Goal: Task Accomplishment & Management: Use online tool/utility

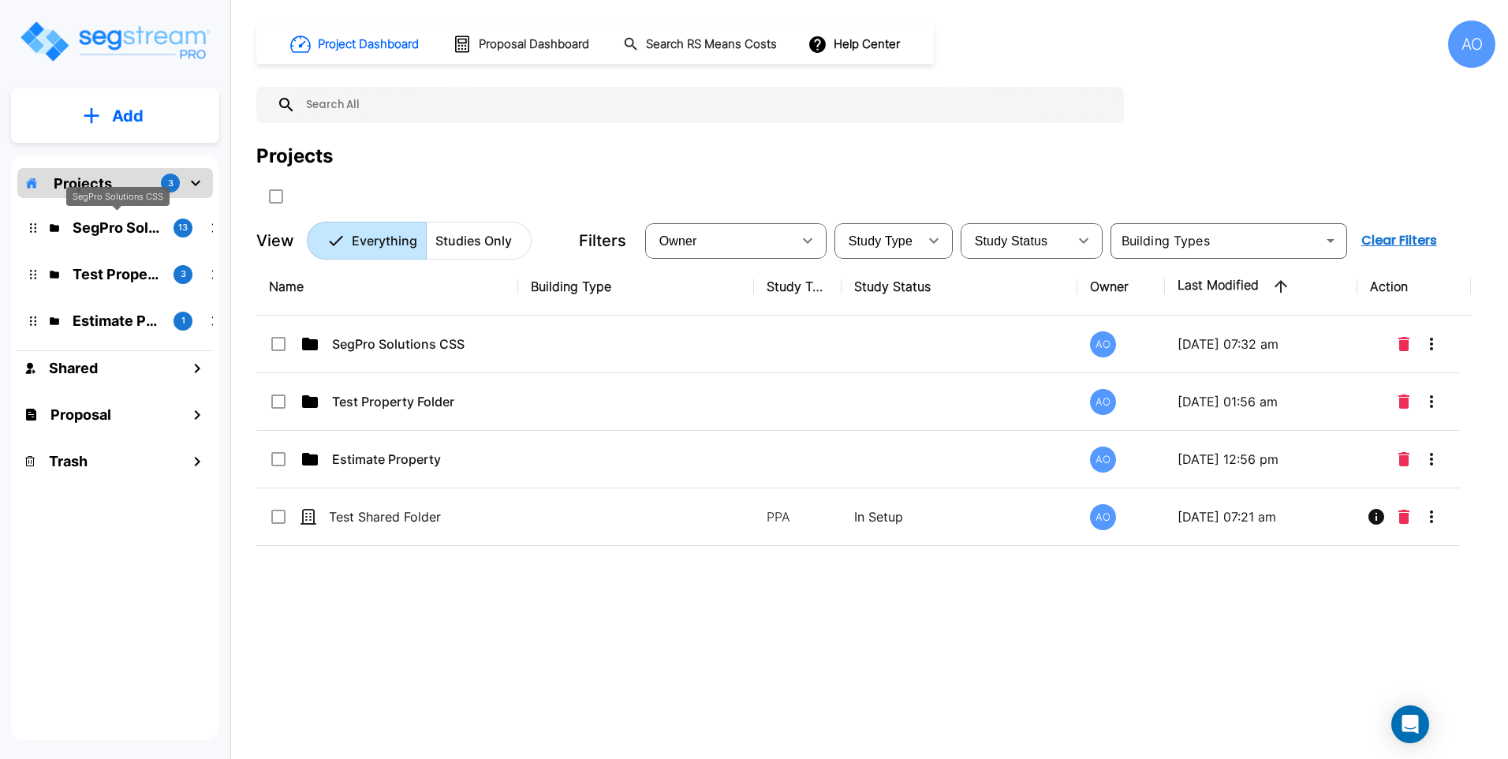
click at [124, 233] on p "SegPro Solutions CSS" at bounding box center [117, 227] width 88 height 21
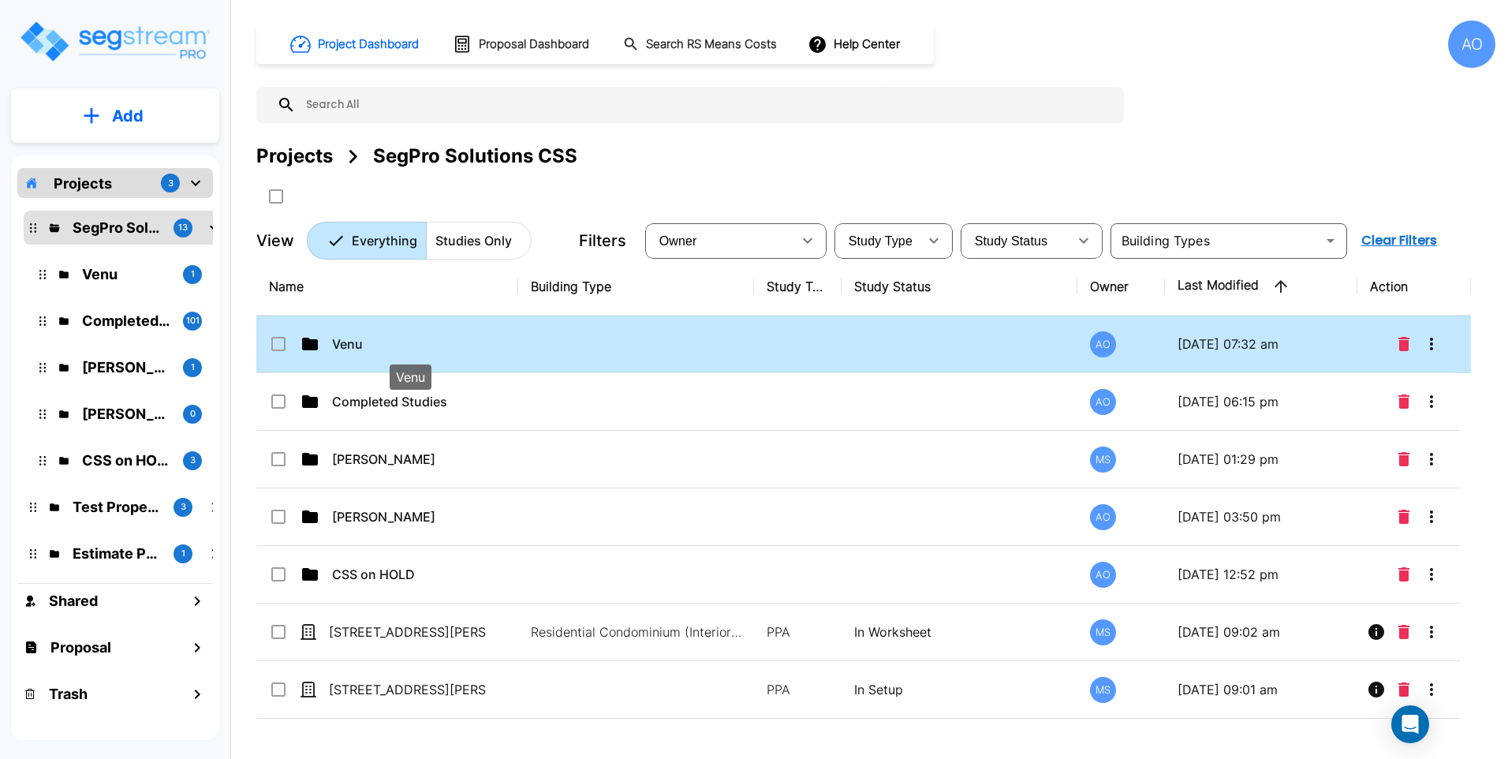
click at [427, 351] on p "Venu" at bounding box center [411, 343] width 158 height 19
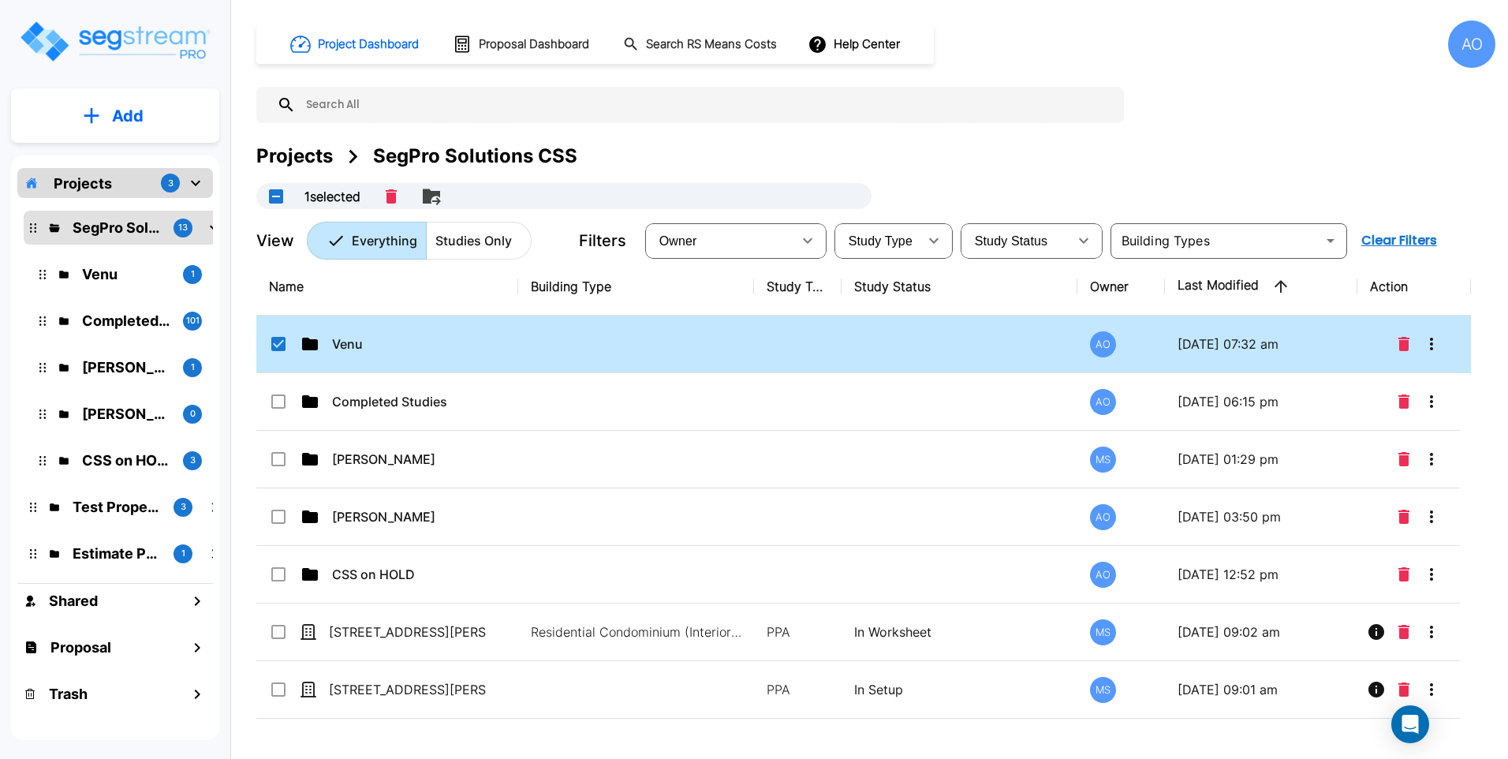
click at [282, 345] on input "select row Venu" at bounding box center [277, 340] width 16 height 13
click at [975, 338] on td at bounding box center [960, 344] width 236 height 58
click at [276, 345] on input "select row Venu" at bounding box center [277, 340] width 16 height 13
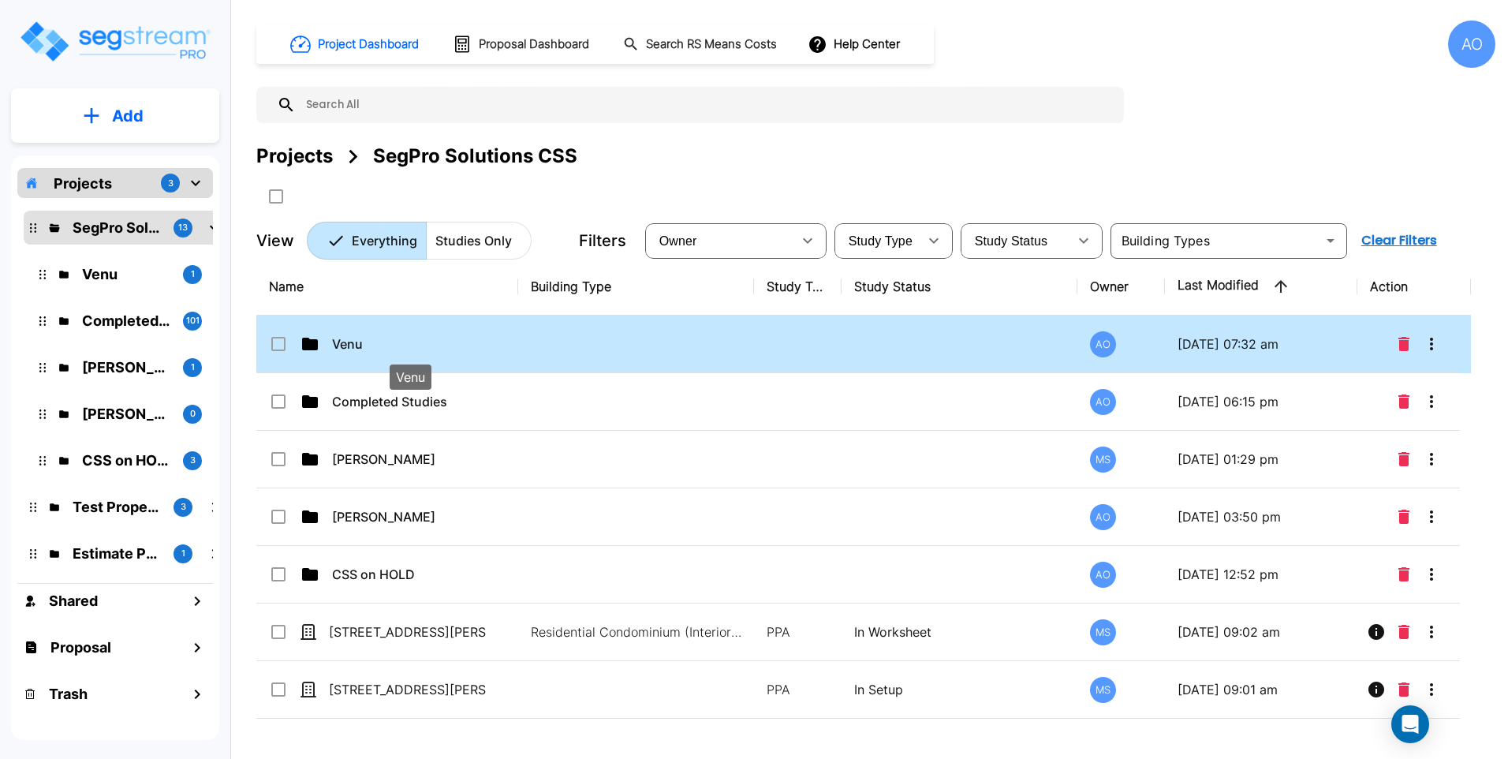
click at [338, 345] on p "Venu" at bounding box center [411, 343] width 158 height 19
checkbox input "true"
click at [338, 345] on p "Venu" at bounding box center [411, 343] width 158 height 19
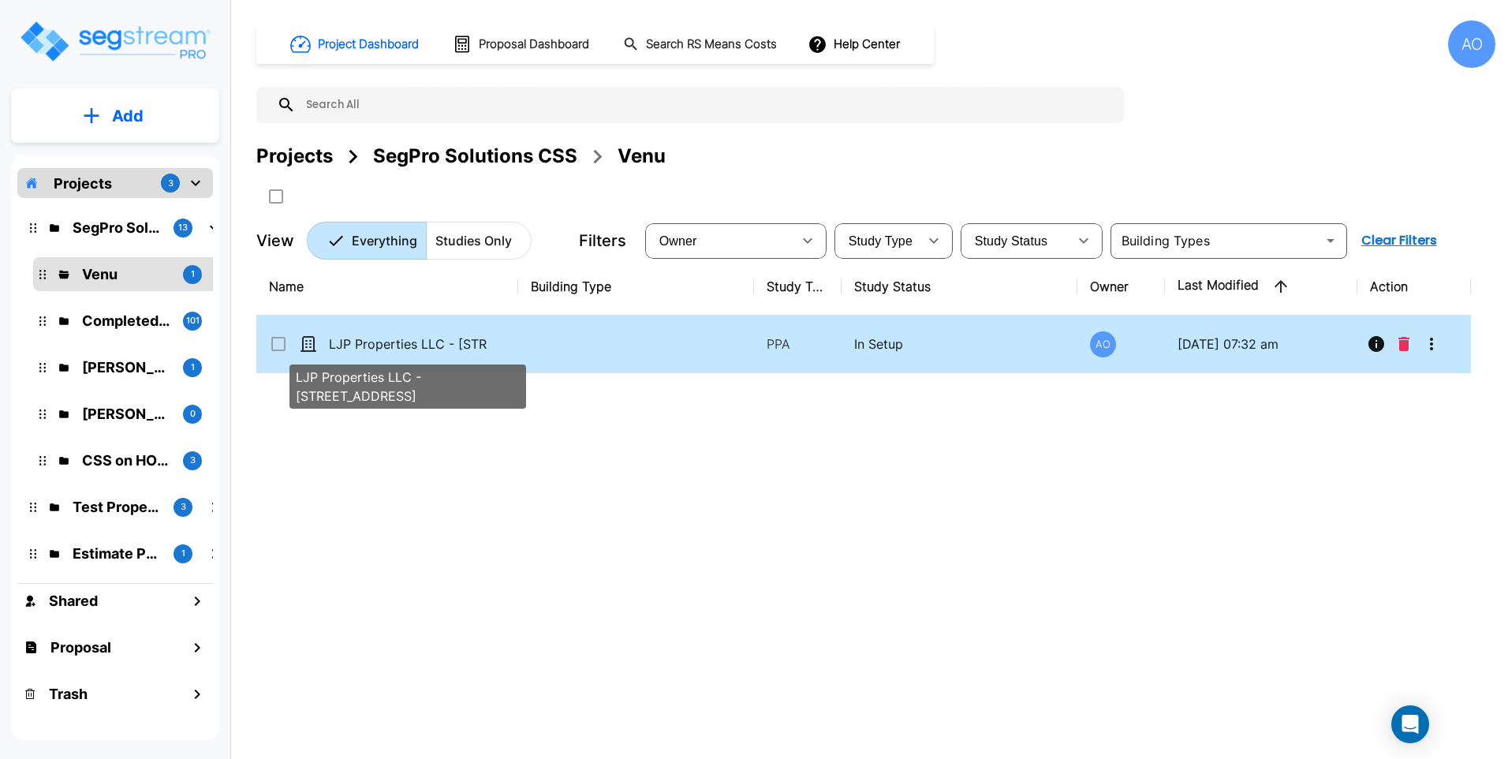
click at [368, 350] on p "LJP Properties LLC - [STREET_ADDRESS]" at bounding box center [408, 343] width 158 height 19
checkbox input "false"
click at [368, 350] on p "LJP Properties LLC - [STREET_ADDRESS]" at bounding box center [408, 343] width 158 height 19
